Goal: Information Seeking & Learning: Learn about a topic

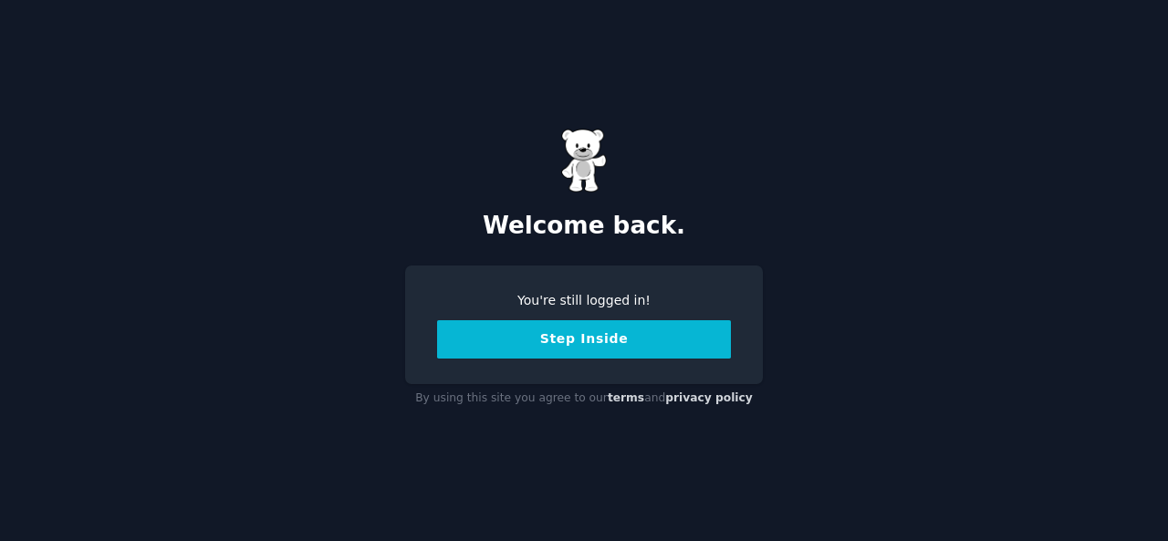
click at [577, 340] on button "Step Inside" at bounding box center [584, 339] width 294 height 38
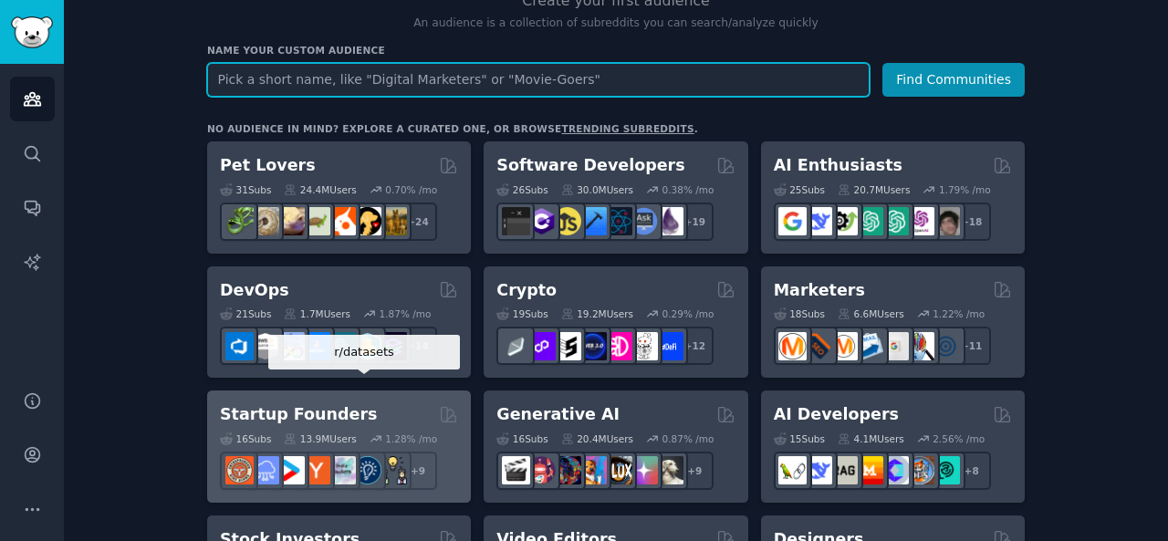
scroll to position [204, 0]
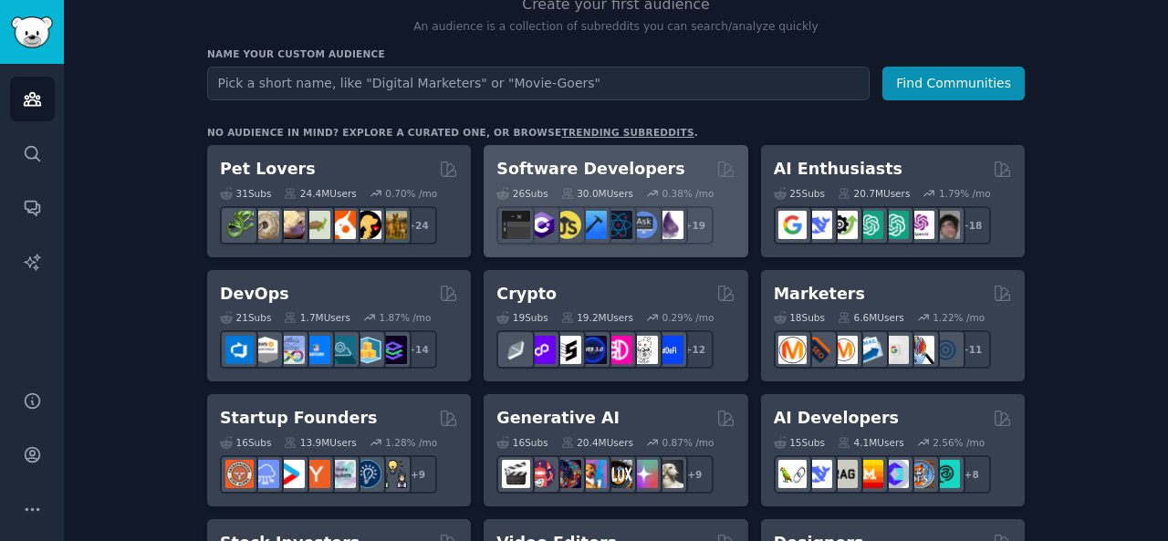
click at [560, 170] on h2 "Software Developers" at bounding box center [591, 169] width 188 height 23
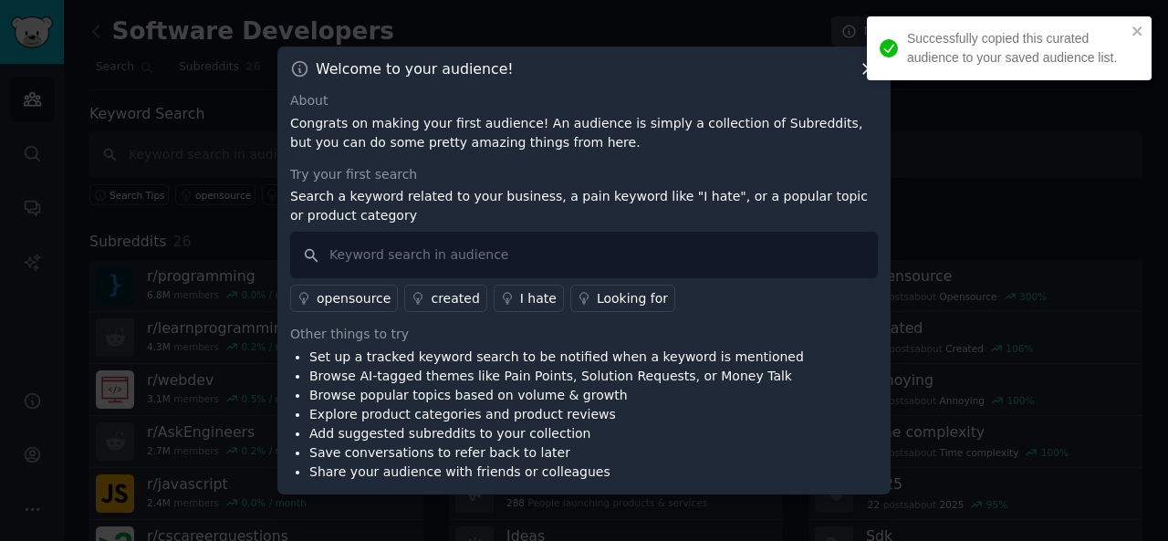
drag, startPoint x: 560, startPoint y: 170, endPoint x: 433, endPoint y: 173, distance: 127.8
click at [433, 173] on div "Try your first search" at bounding box center [584, 174] width 588 height 19
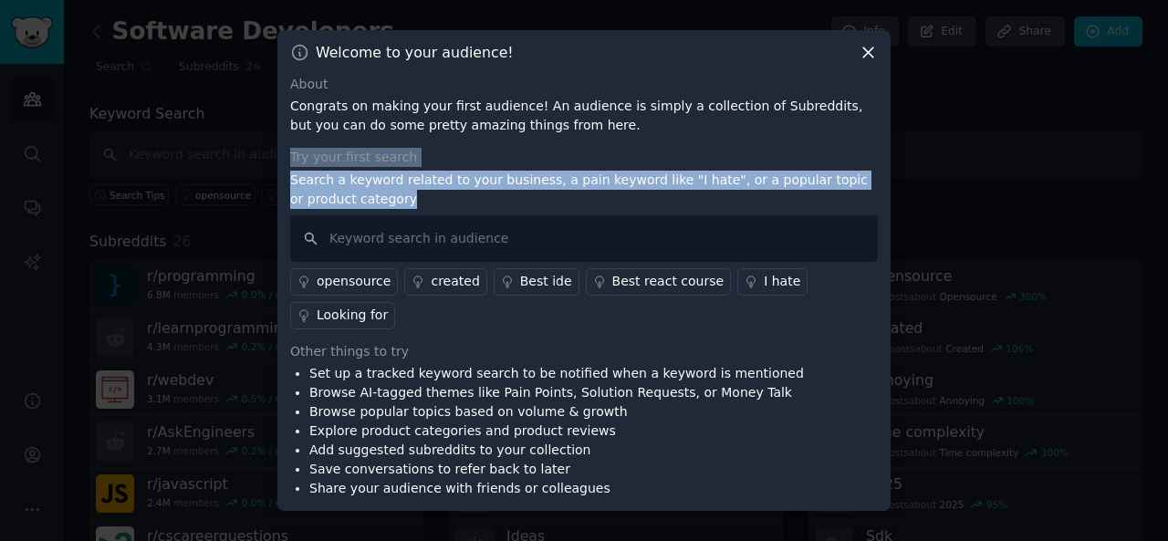
drag, startPoint x: 734, startPoint y: 147, endPoint x: 550, endPoint y: 259, distance: 215.9
click at [550, 259] on div "About Congrats on making your first audience! An audience is simply a collectio…" at bounding box center [584, 287] width 588 height 424
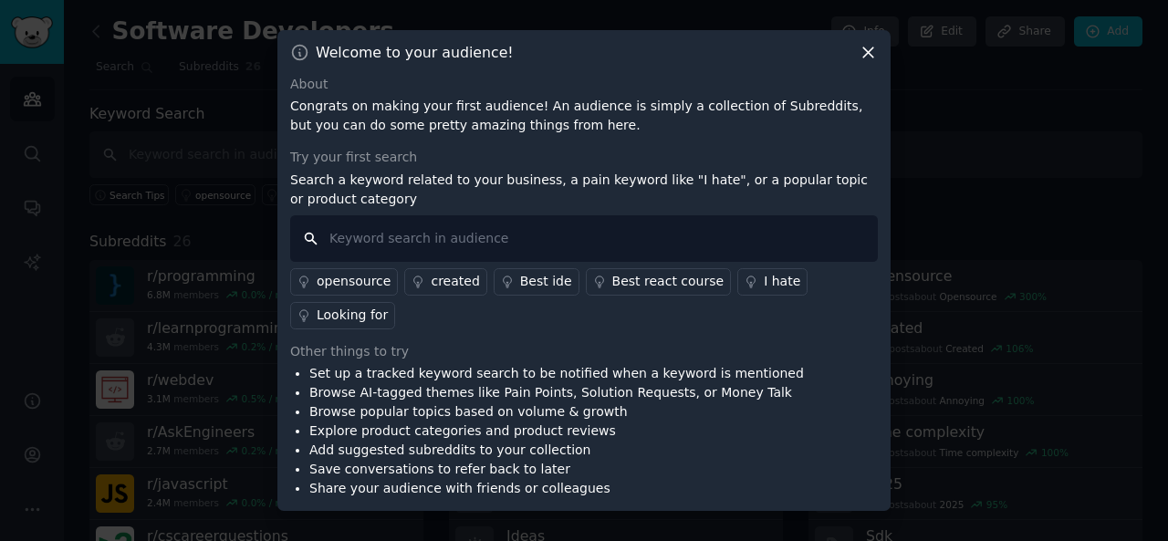
click at [550, 259] on input "text" at bounding box center [584, 238] width 588 height 47
click at [870, 62] on icon at bounding box center [868, 52] width 19 height 19
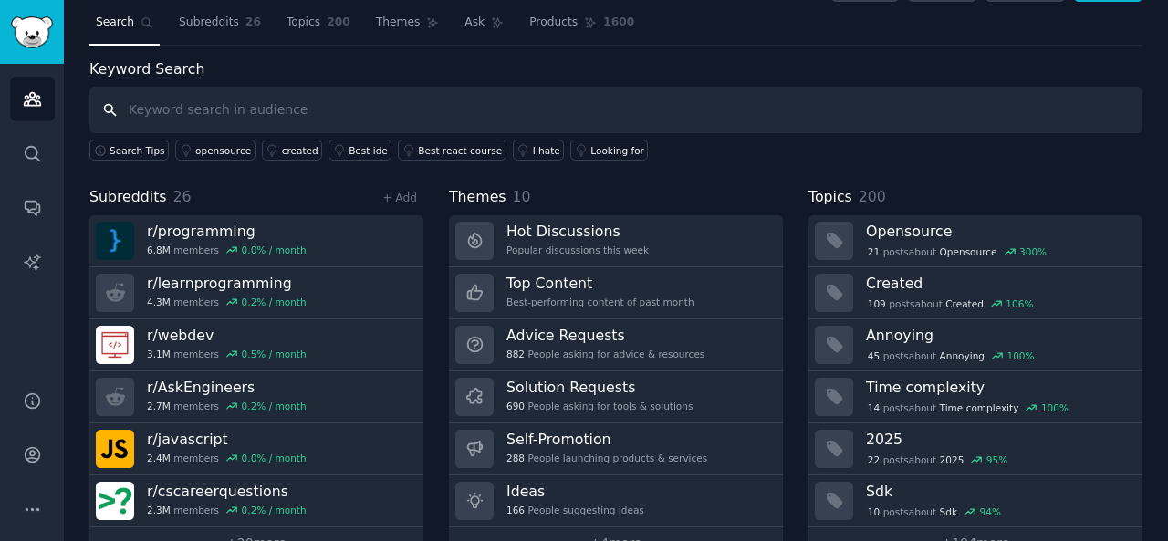
scroll to position [44, 0]
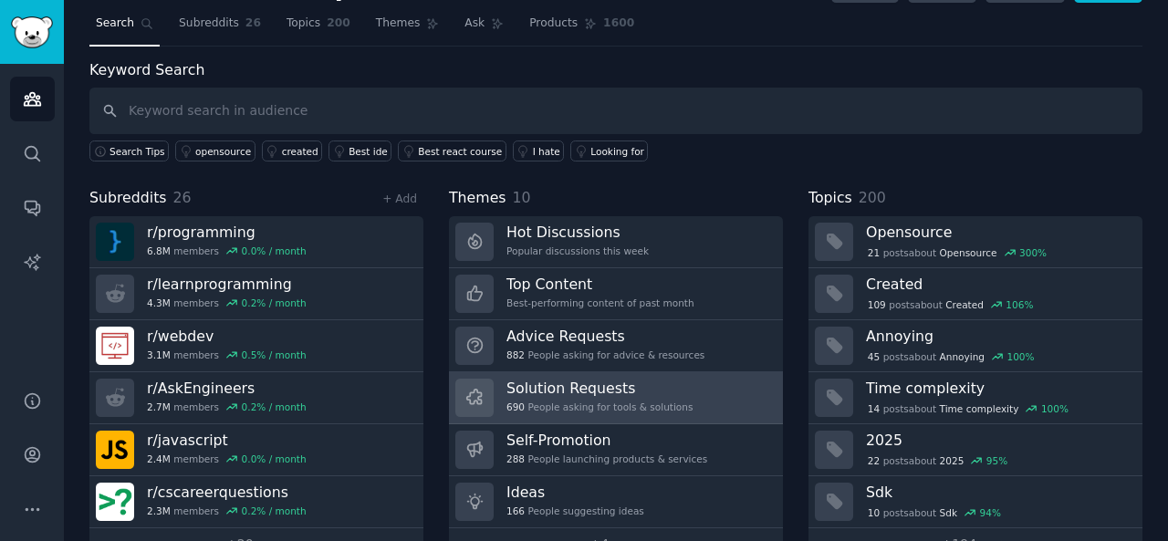
click at [603, 384] on h3 "Solution Requests" at bounding box center [600, 388] width 186 height 19
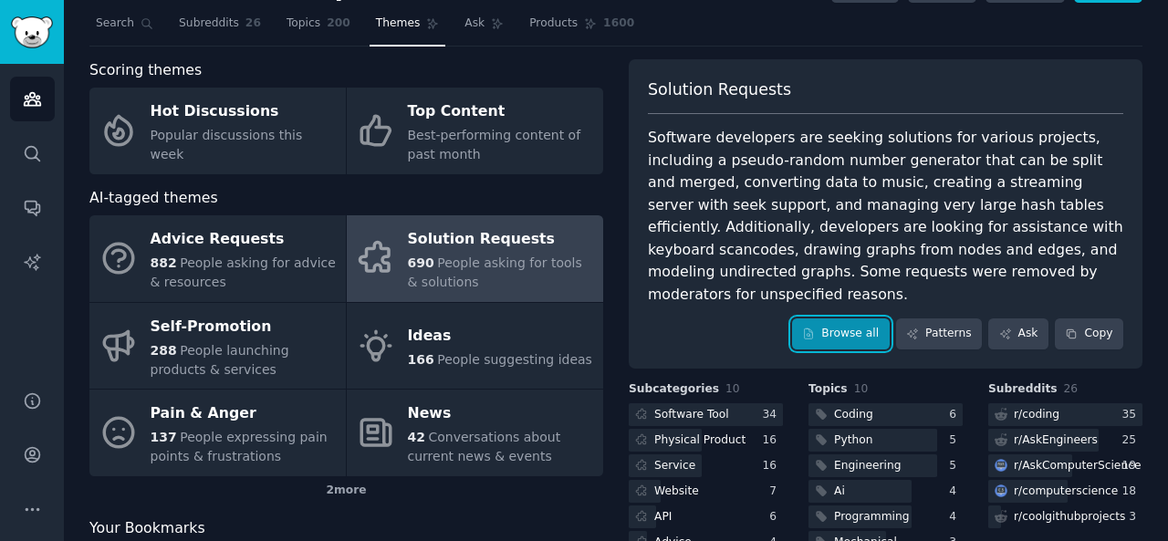
click at [842, 319] on link "Browse all" at bounding box center [841, 334] width 98 height 31
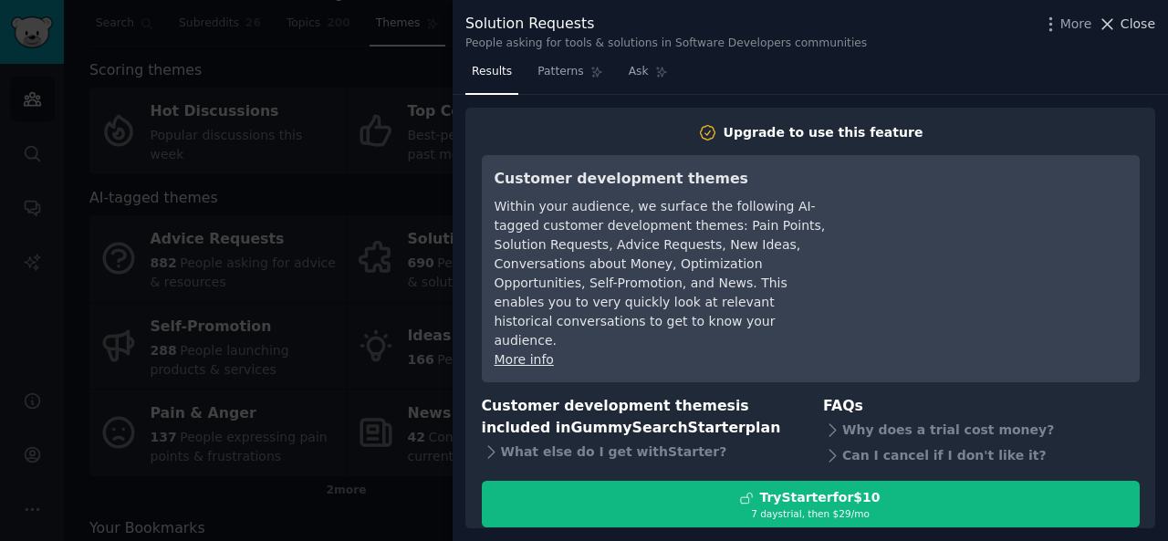
click at [1123, 22] on button "Close" at bounding box center [1127, 24] width 58 height 19
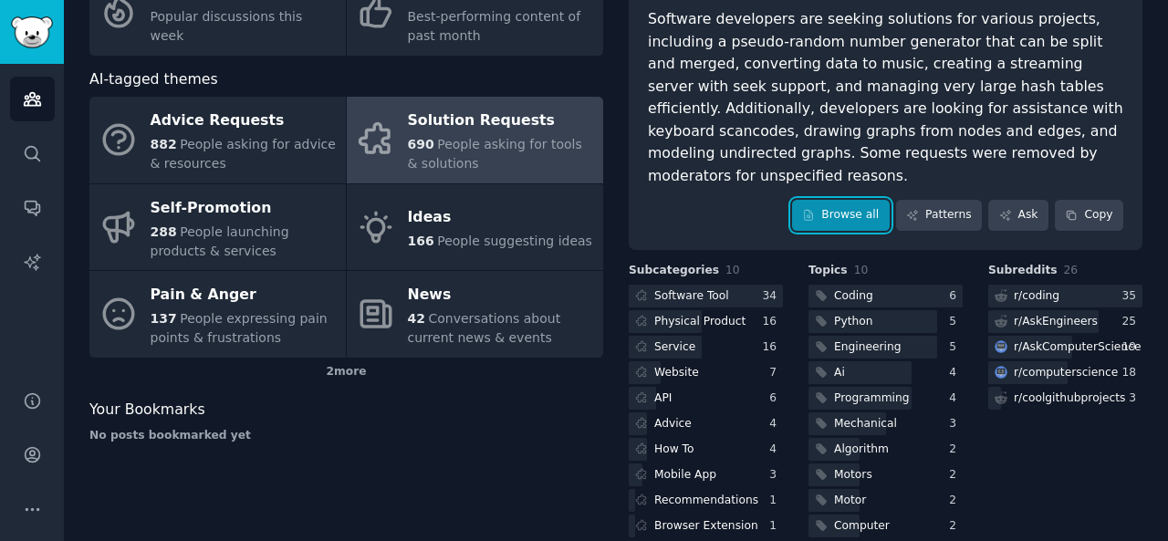
scroll to position [162, 0]
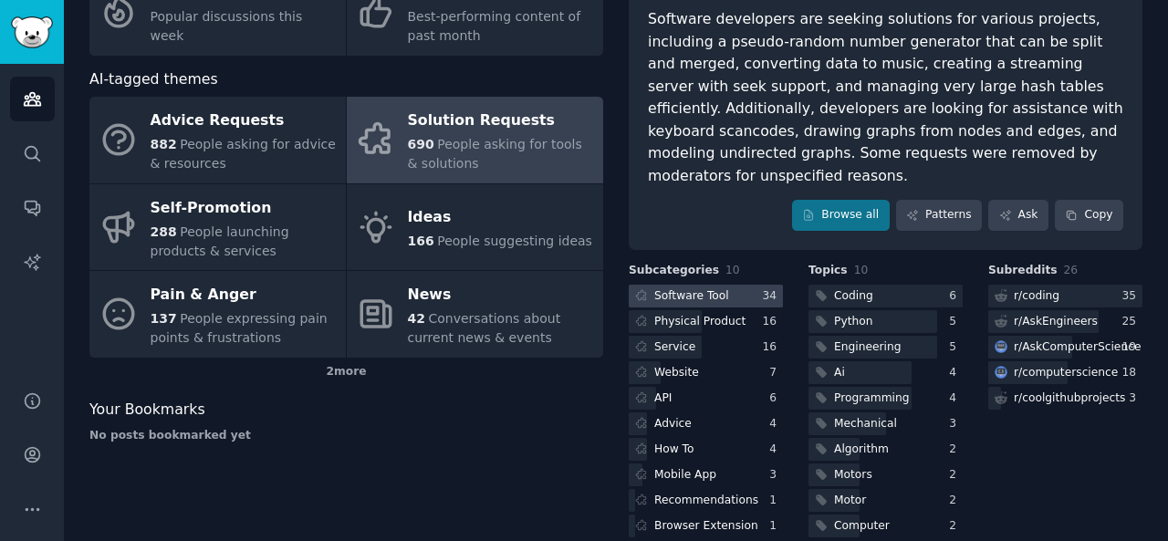
click at [749, 285] on div at bounding box center [706, 296] width 154 height 23
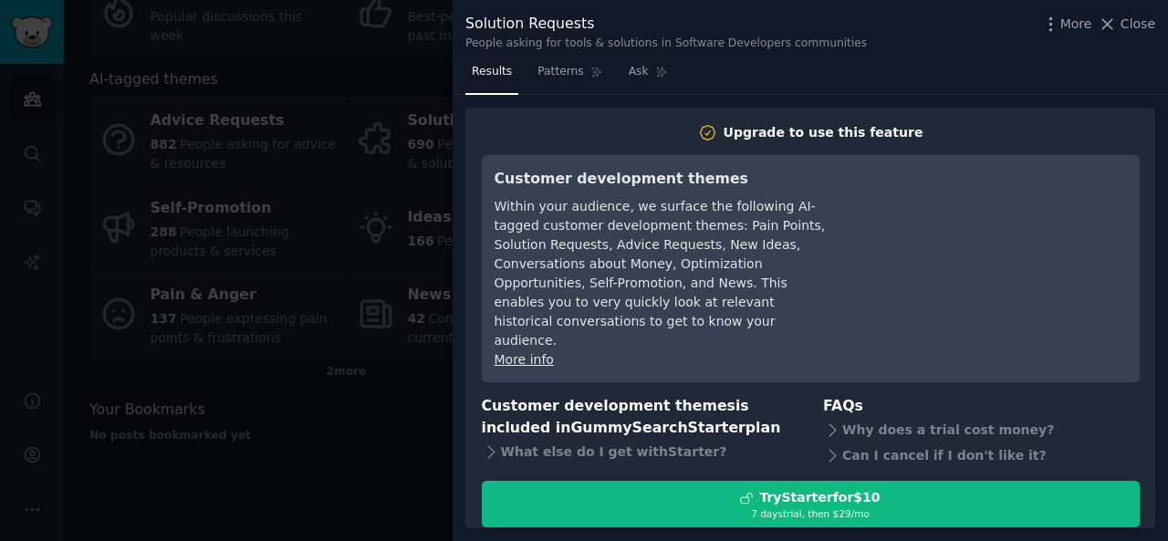
click at [749, 273] on div "Within your audience, we surface the following AI-tagged customer development t…" at bounding box center [661, 273] width 333 height 153
click at [1128, 22] on span "Close" at bounding box center [1138, 24] width 35 height 19
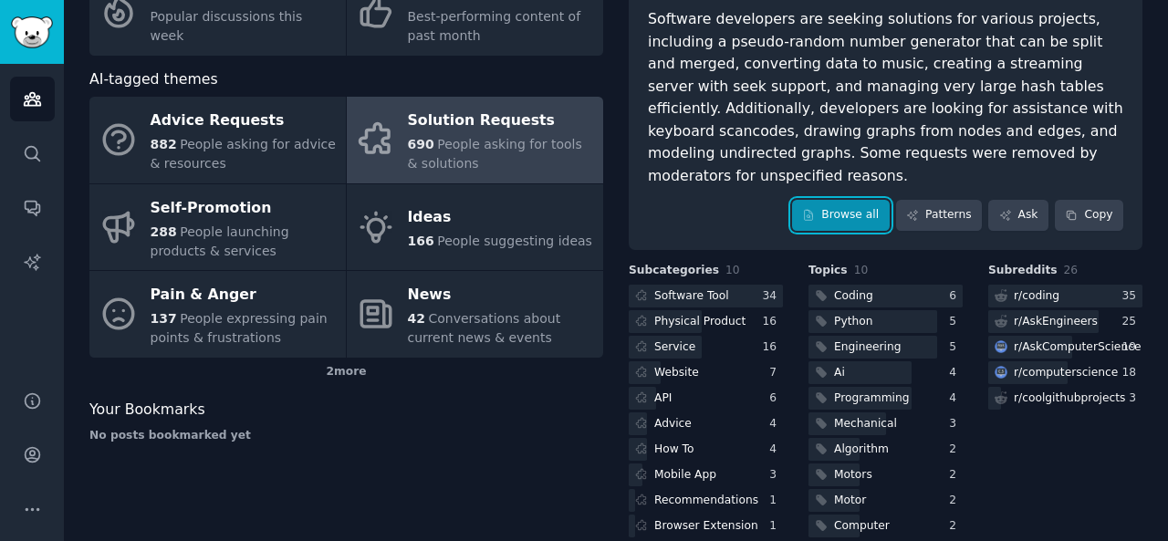
click at [849, 200] on link "Browse all" at bounding box center [841, 215] width 98 height 31
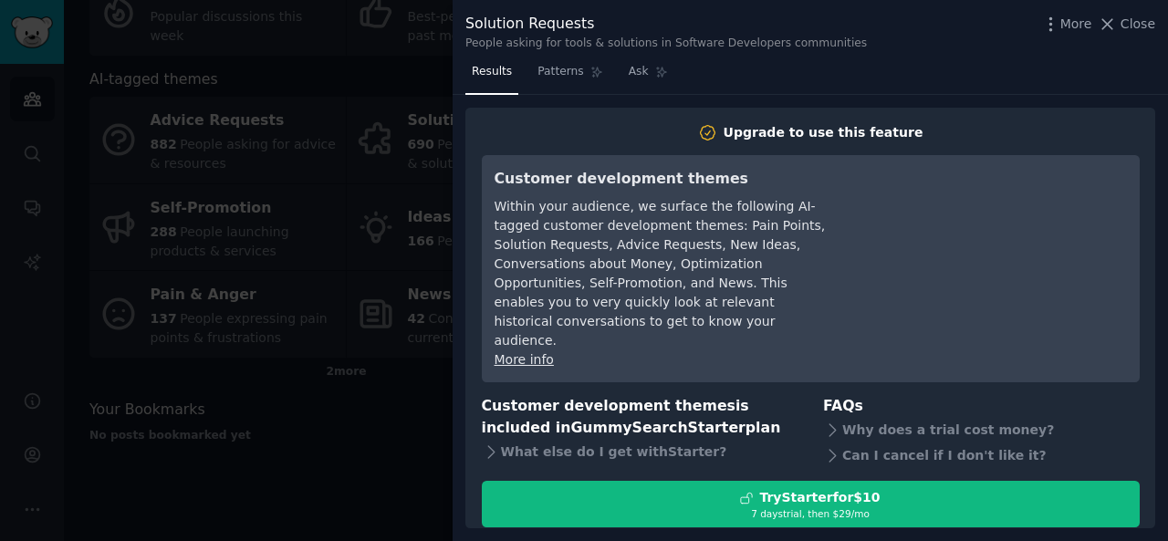
scroll to position [24, 0]
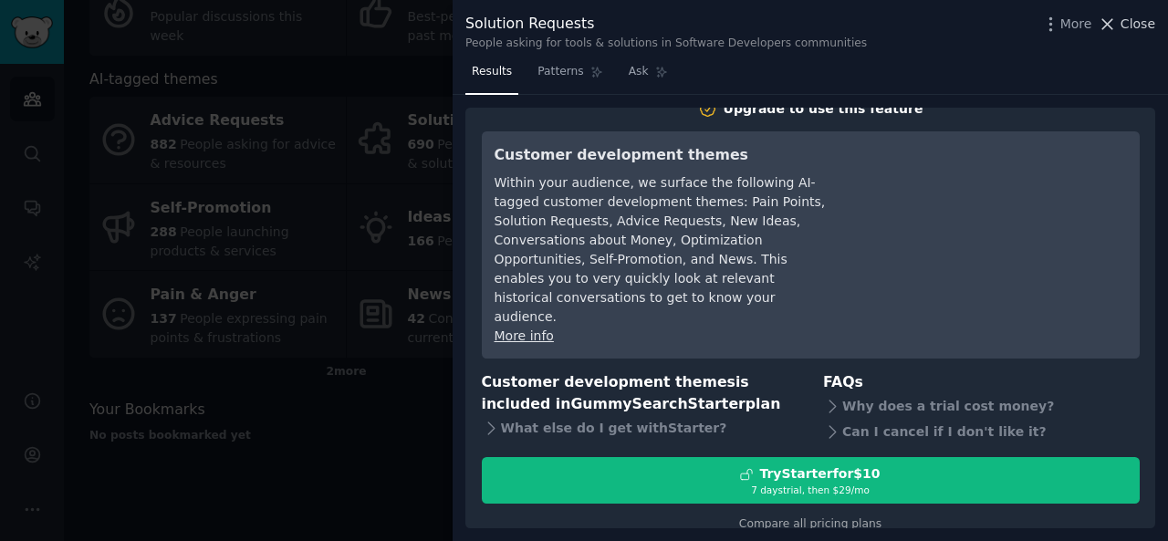
click at [1130, 18] on span "Close" at bounding box center [1138, 24] width 35 height 19
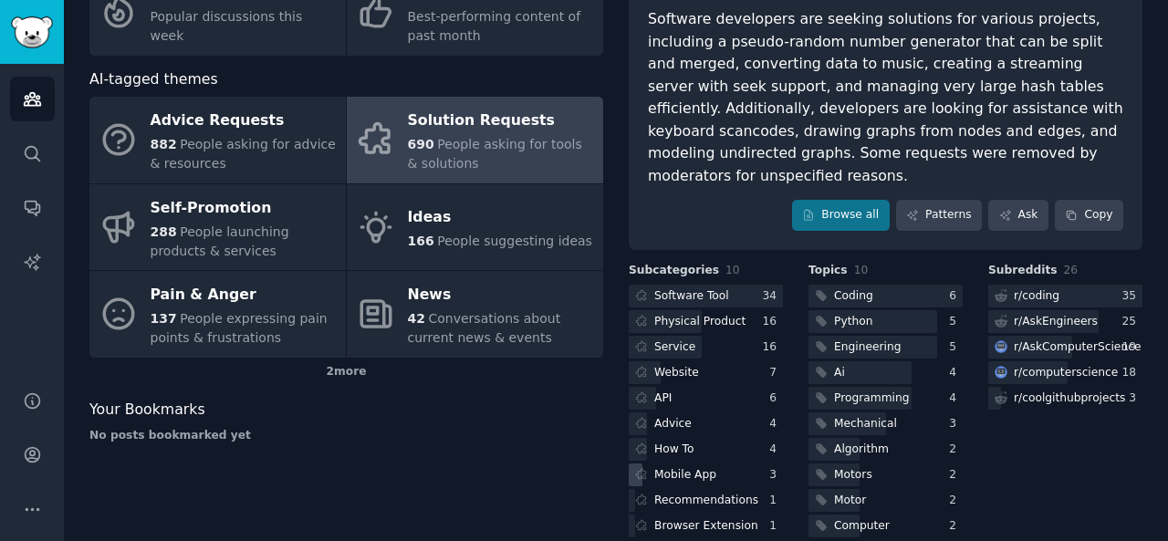
click at [707, 467] on div "Mobile App" at bounding box center [685, 475] width 62 height 16
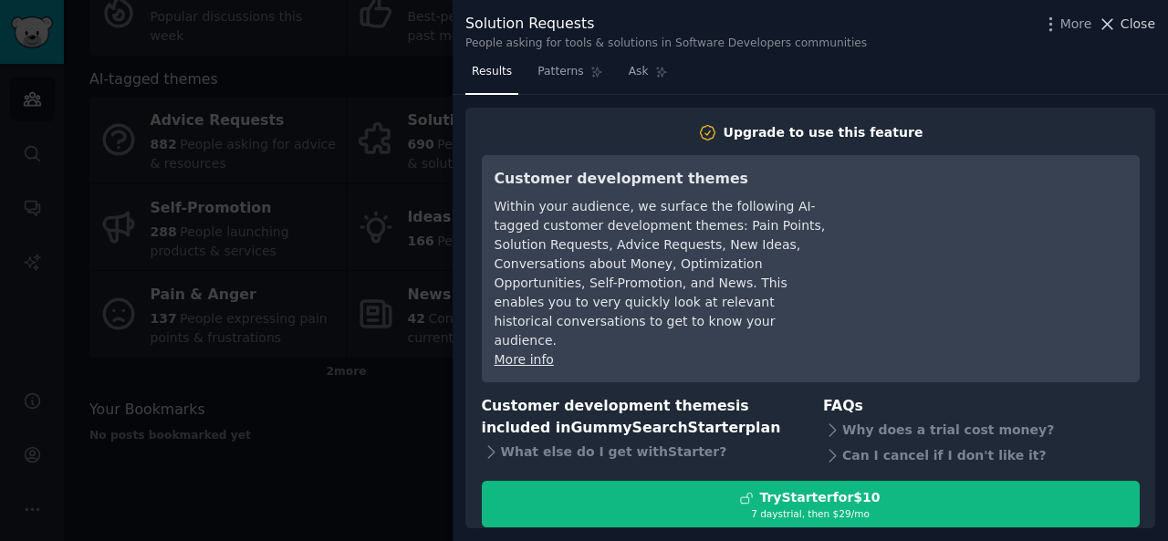
click at [1135, 23] on span "Close" at bounding box center [1138, 24] width 35 height 19
